Goal: Use online tool/utility: Utilize a website feature to perform a specific function

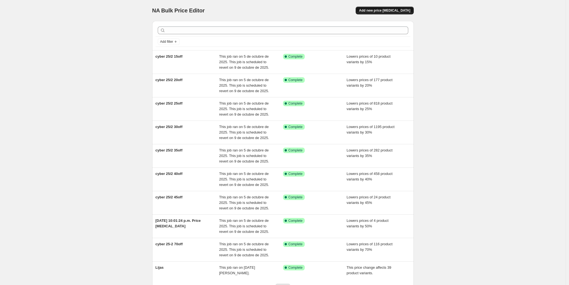
click at [378, 12] on span "Add new price change job" at bounding box center [384, 10] width 51 height 4
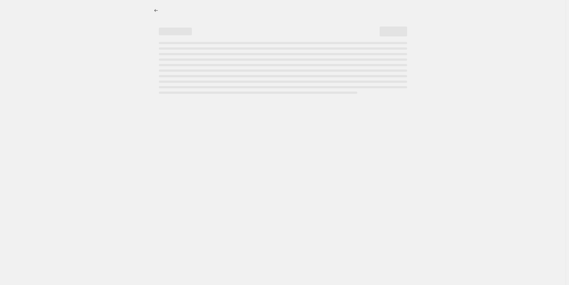
select select "percentage"
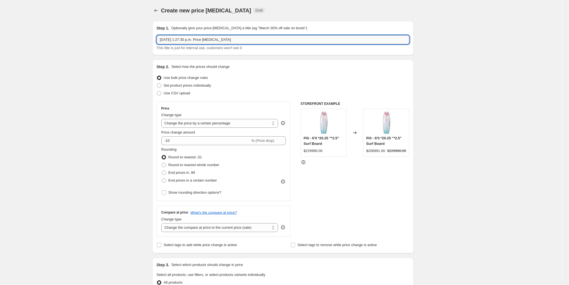
click at [202, 39] on input "8 oct 2025, 1:27:35 p.m. Price change job" at bounding box center [283, 39] width 253 height 9
paste input "2X1TY"
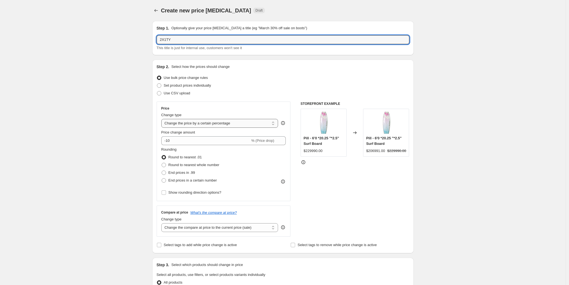
type input "2X1TY"
click at [205, 124] on select "Change the price to a certain amount Change the price by a certain amount Chang…" at bounding box center [219, 123] width 117 height 9
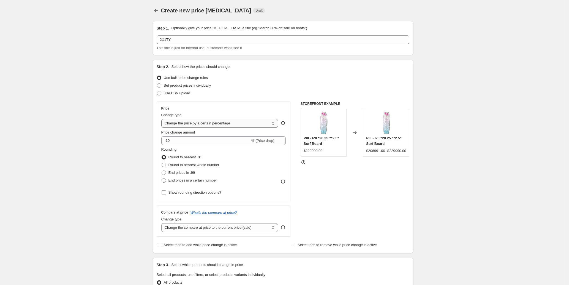
select select "ecap"
click at [163, 119] on select "Change the price to a certain amount Change the price by a certain amount Chang…" at bounding box center [219, 123] width 117 height 9
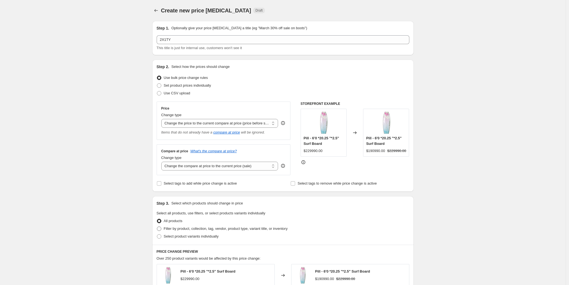
click at [174, 229] on span "Filter by product, collection, tag, vendor, product type, variant title, or inv…" at bounding box center [226, 228] width 124 height 4
click at [157, 226] on input "Filter by product, collection, tag, vendor, product type, variant title, or inv…" at bounding box center [157, 226] width 0 height 0
radio input "true"
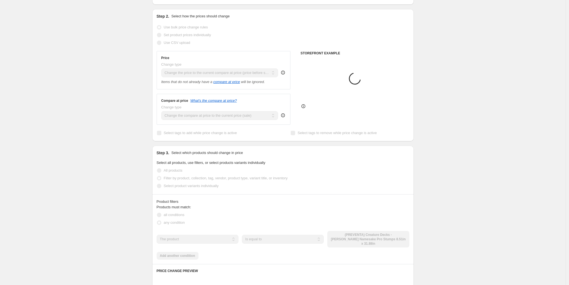
scroll to position [85, 0]
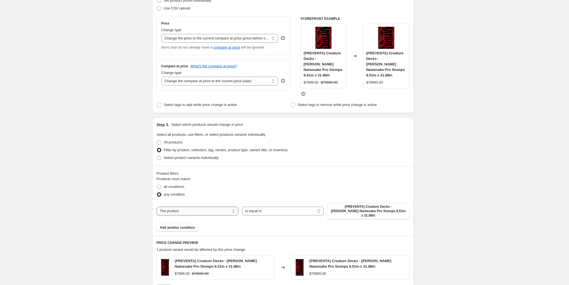
click at [207, 206] on select "The product The product's collection The product's tag The product's vendor The…" at bounding box center [198, 210] width 82 height 9
select select "collection"
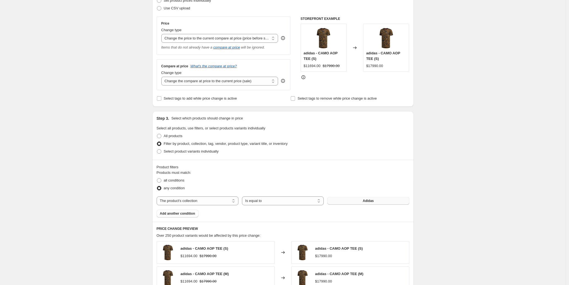
click at [356, 201] on button "Adidas" at bounding box center [368, 201] width 82 height 8
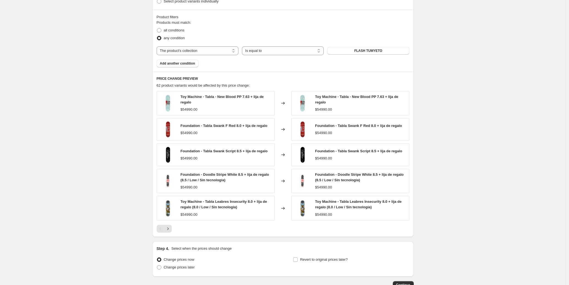
scroll to position [267, 0]
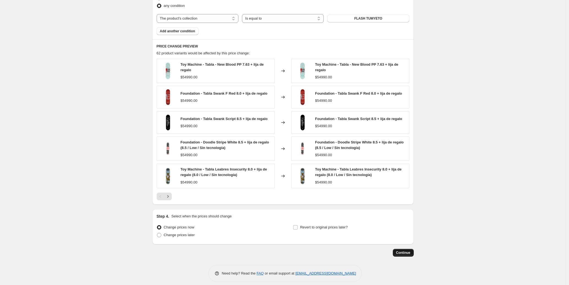
click at [401, 252] on span "Continue" at bounding box center [403, 252] width 14 height 4
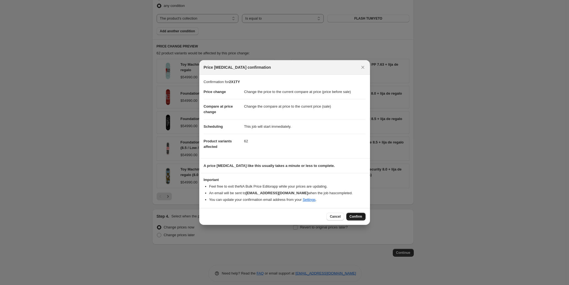
click at [355, 214] on span "Confirm" at bounding box center [356, 216] width 13 height 4
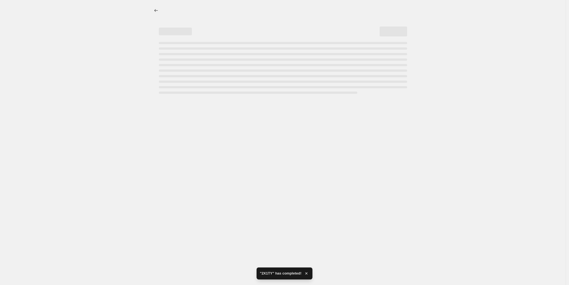
select select "ecap"
select select "collection"
